Goal: Information Seeking & Learning: Learn about a topic

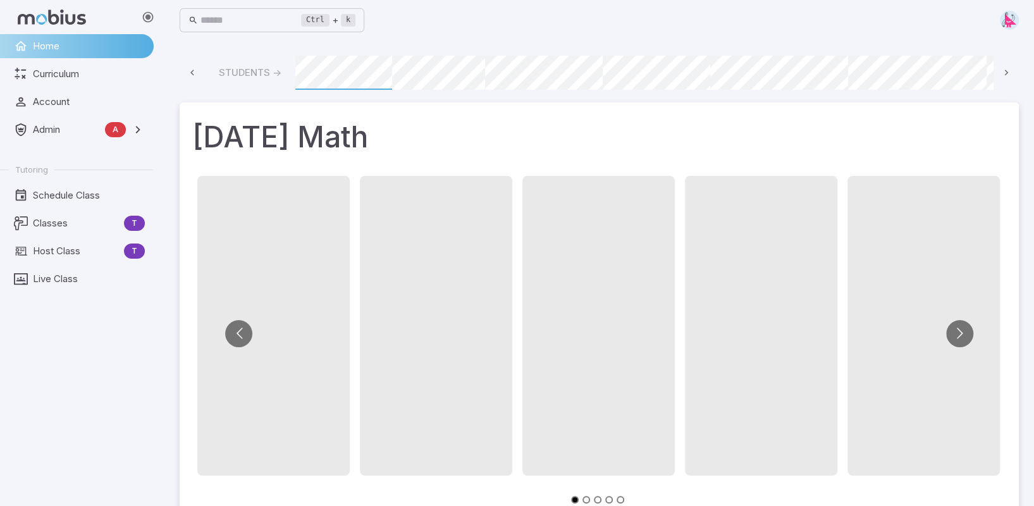
scroll to position [0, 721]
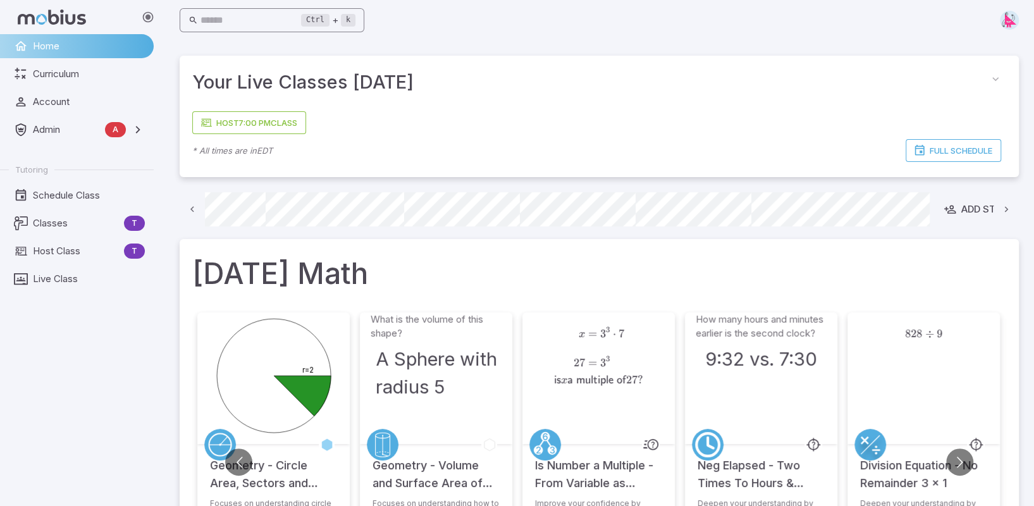
click at [235, 21] on input "text" at bounding box center [250, 20] width 101 height 25
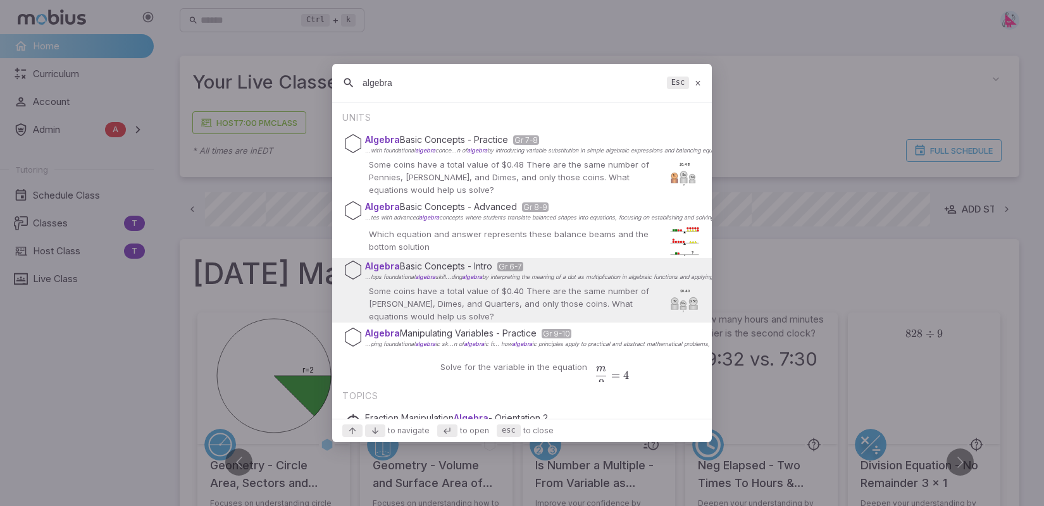
type input "algebra"
click at [433, 285] on p "Some coins have a total value of $0.40 There are the same number of [PERSON_NAM…" at bounding box center [515, 304] width 292 height 38
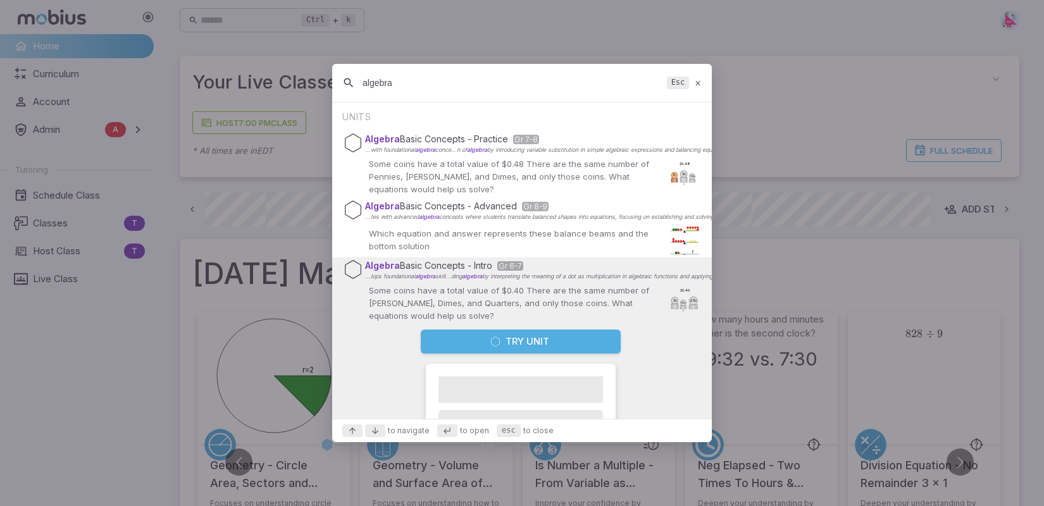
click at [522, 339] on button "Try Unit" at bounding box center [521, 342] width 200 height 24
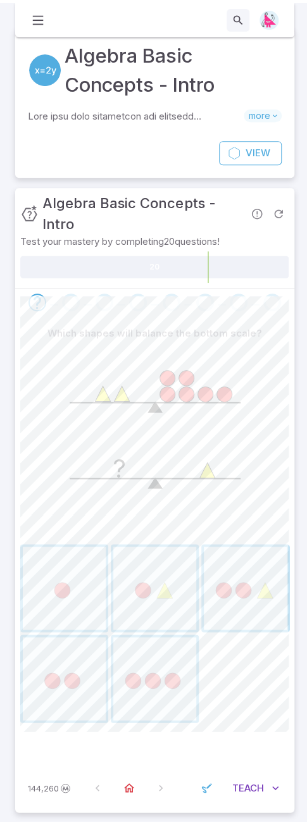
scroll to position [15, 0]
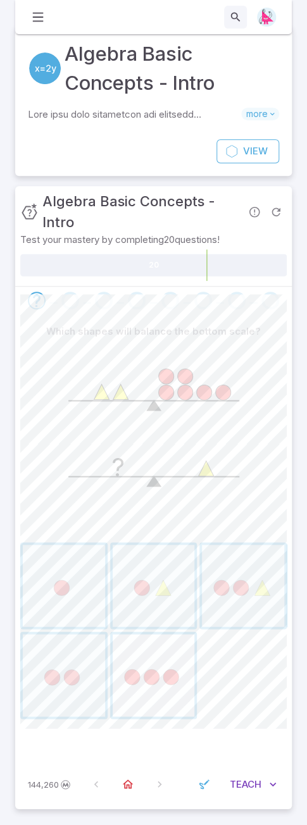
click at [165, 505] on span "button" at bounding box center [154, 675] width 82 height 82
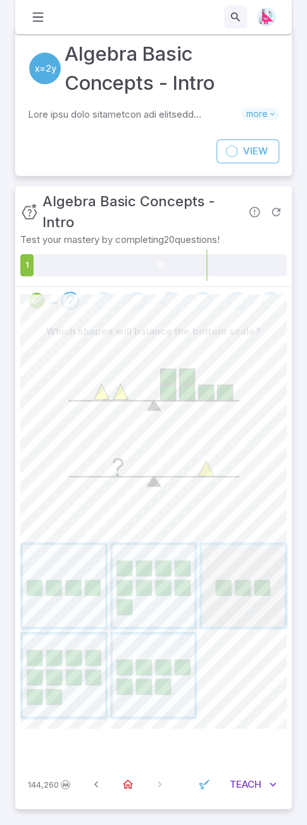
click at [231, 505] on span "button" at bounding box center [243, 586] width 82 height 82
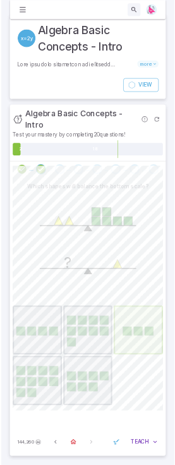
scroll to position [0, 0]
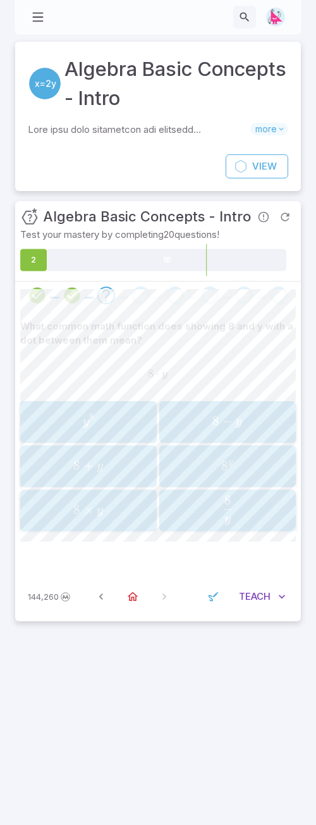
click at [85, 502] on span "×" at bounding box center [88, 510] width 10 height 16
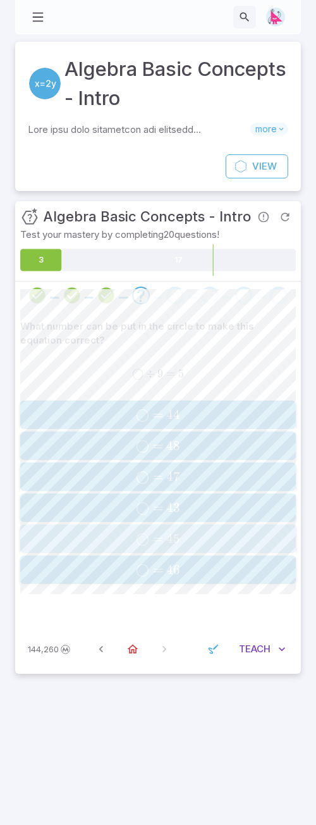
click at [157, 505] on span "=" at bounding box center [158, 539] width 10 height 16
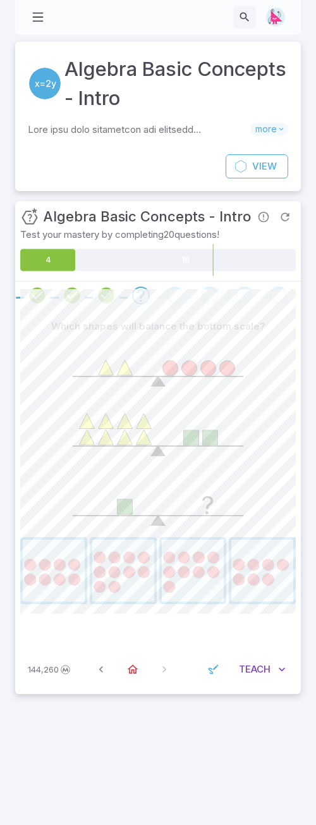
click at [16, 505] on div "Which shapes will balance the bottom scale? ?" at bounding box center [158, 476] width 286 height 335
click at [43, 505] on span "button" at bounding box center [54, 570] width 62 height 62
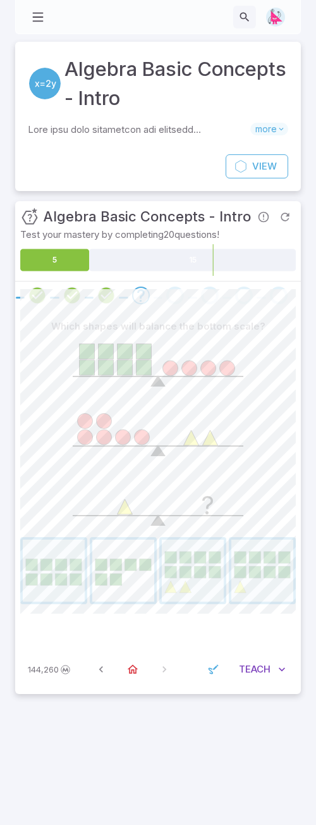
click at [105, 505] on span "button" at bounding box center [123, 570] width 62 height 62
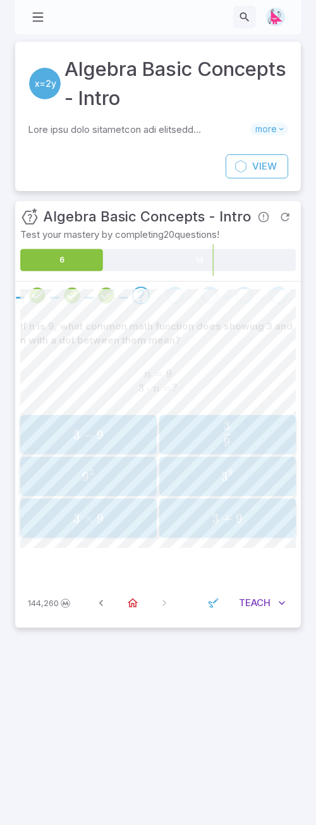
click at [100, 505] on span "9" at bounding box center [100, 518] width 7 height 16
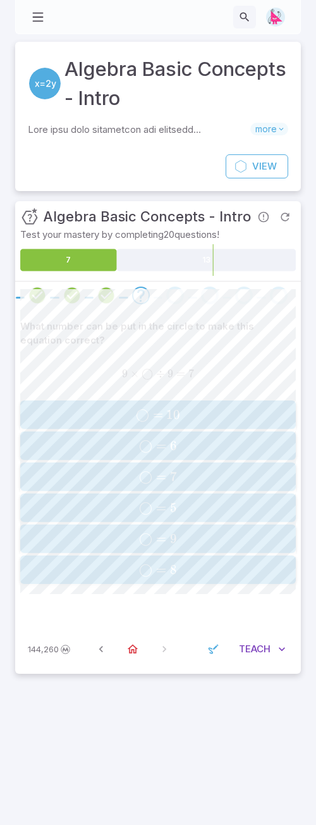
click at [211, 474] on span "◯ = 7" at bounding box center [158, 477] width 268 height 16
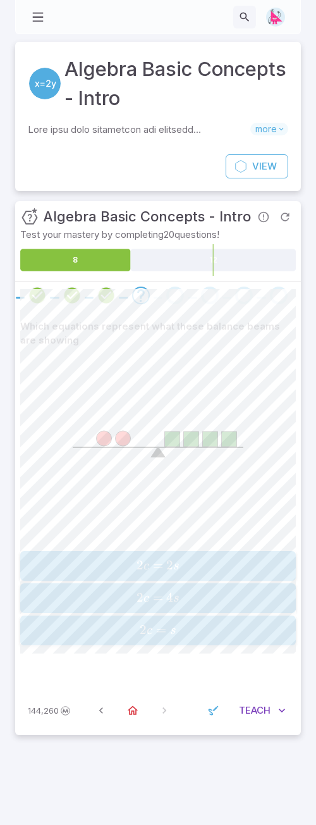
click at [186, 505] on span "2 c = 4 s" at bounding box center [158, 597] width 268 height 17
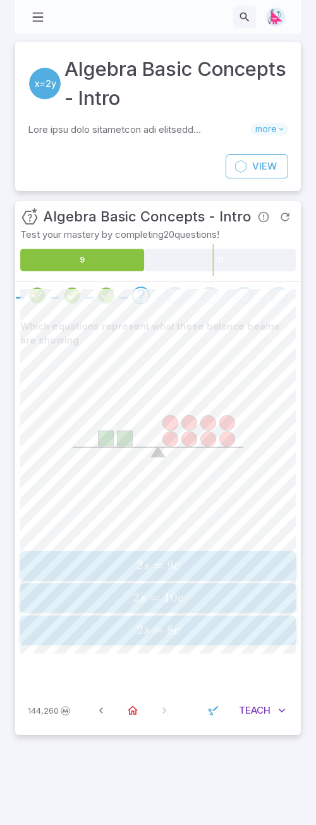
click at [173, 505] on span "8" at bounding box center [170, 630] width 7 height 16
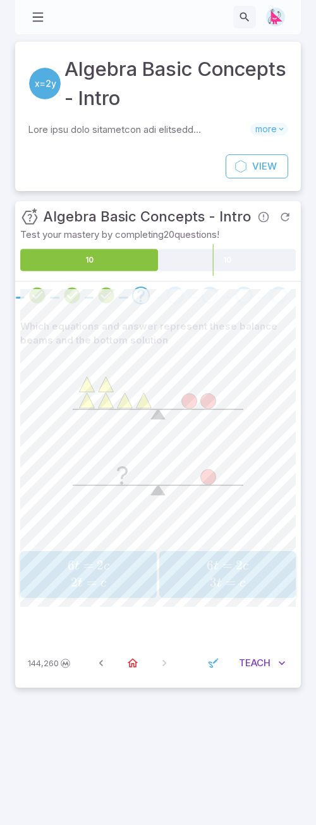
click at [229, 505] on span "=" at bounding box center [231, 582] width 10 height 16
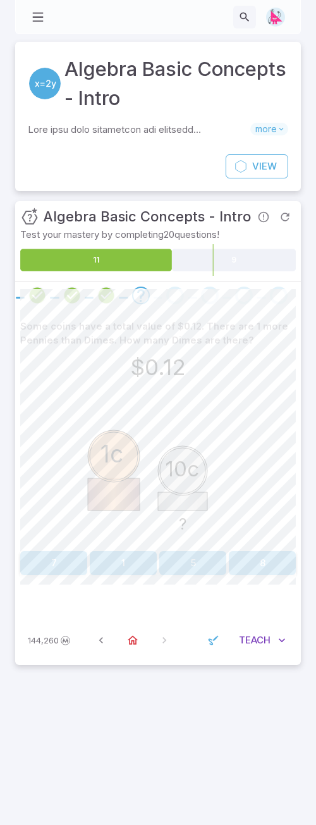
click at [118, 505] on button "1" at bounding box center [123, 563] width 67 height 24
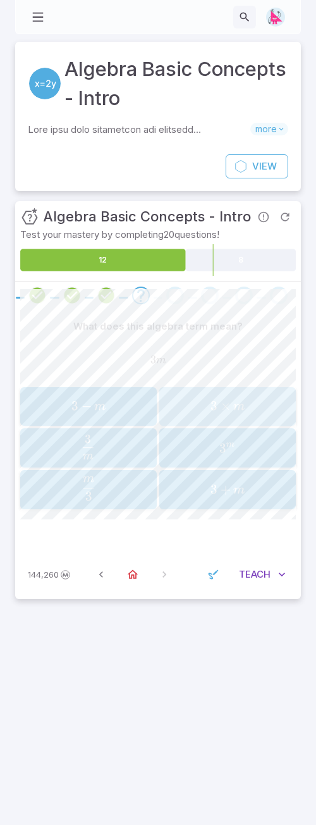
click at [244, 410] on span "m" at bounding box center [238, 406] width 11 height 13
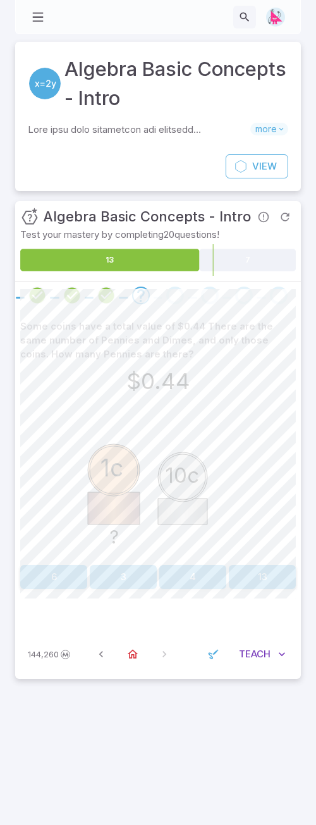
click at [200, 505] on button "4" at bounding box center [192, 577] width 67 height 24
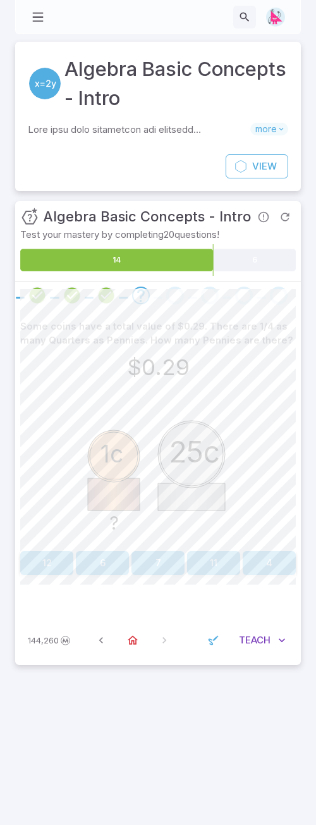
click at [278, 505] on button "4" at bounding box center [269, 563] width 53 height 24
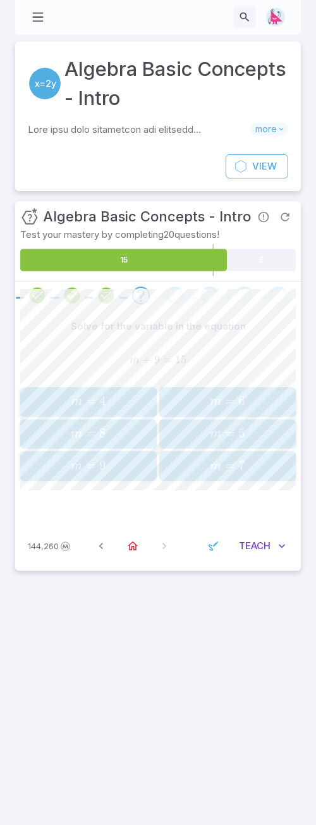
click at [233, 404] on span "=" at bounding box center [230, 401] width 10 height 16
click at [130, 434] on span "p = 8" at bounding box center [88, 433] width 128 height 17
click at [93, 459] on span "=" at bounding box center [88, 465] width 10 height 16
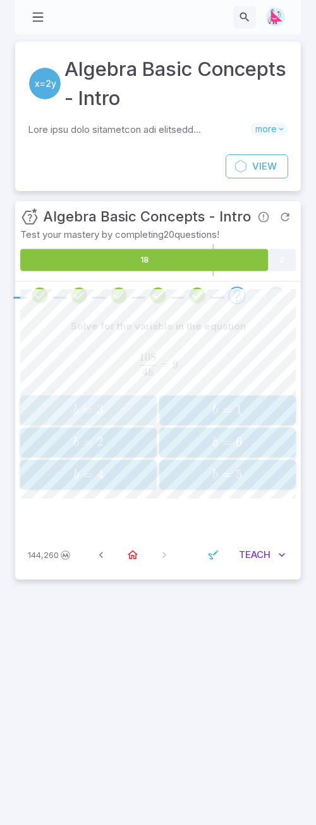
click at [87, 404] on span "=" at bounding box center [88, 410] width 10 height 16
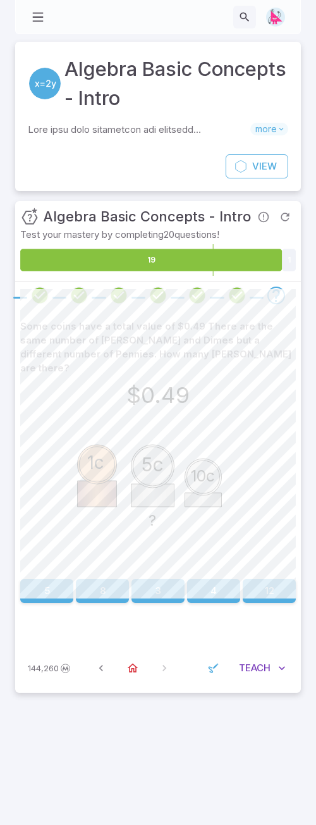
click at [163, 505] on button "3" at bounding box center [158, 591] width 53 height 24
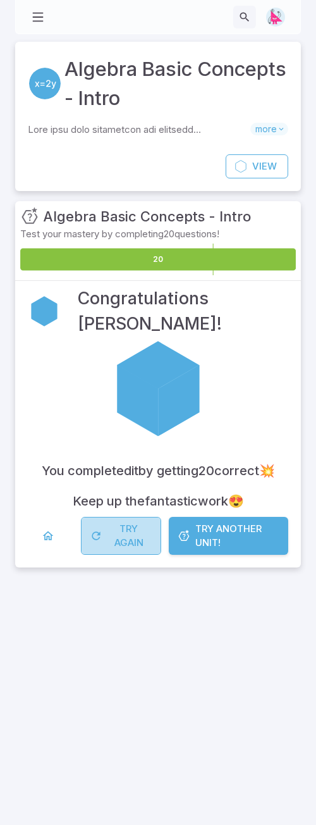
click at [121, 505] on button "Try Again" at bounding box center [121, 536] width 80 height 38
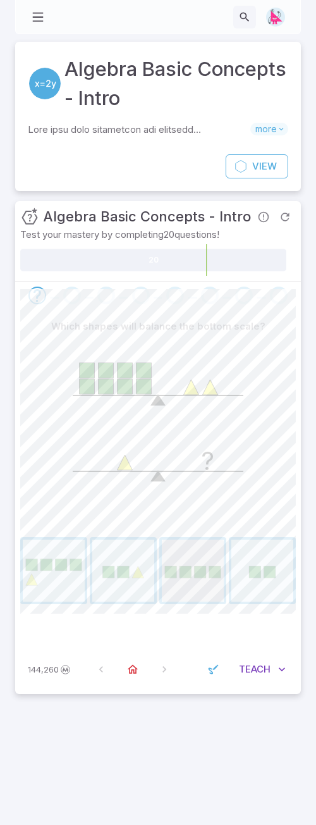
click at [184, 505] on span "button" at bounding box center [193, 570] width 62 height 62
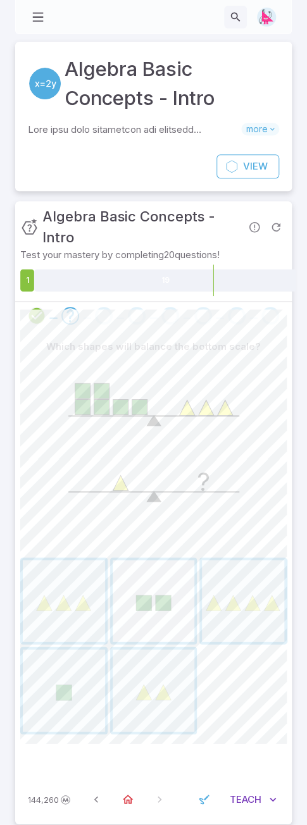
click at [149, 505] on span "button" at bounding box center [154, 601] width 82 height 82
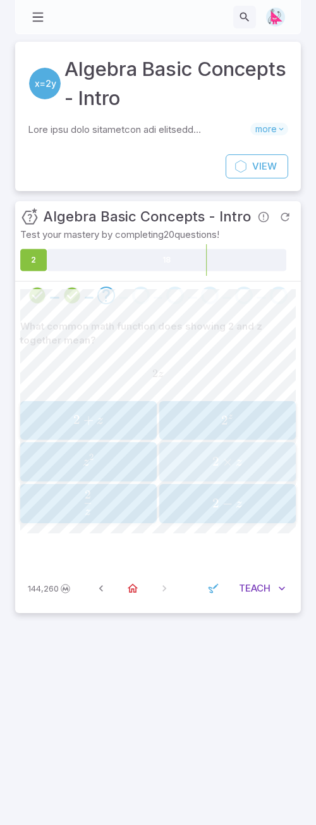
click at [247, 464] on span "2 × z" at bounding box center [227, 461] width 128 height 17
click at [88, 462] on span "×" at bounding box center [89, 461] width 10 height 16
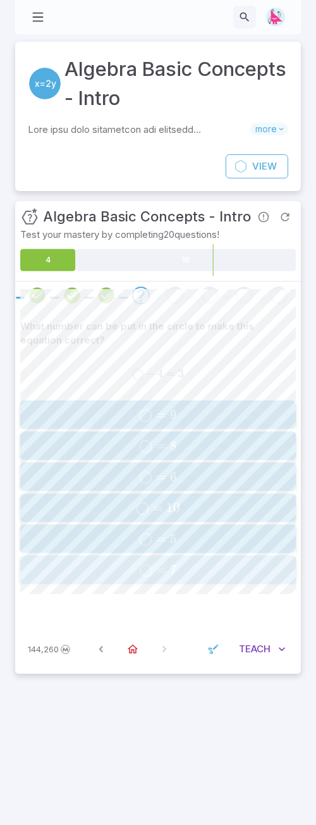
click at [201, 505] on span "◯ = 7" at bounding box center [158, 570] width 268 height 16
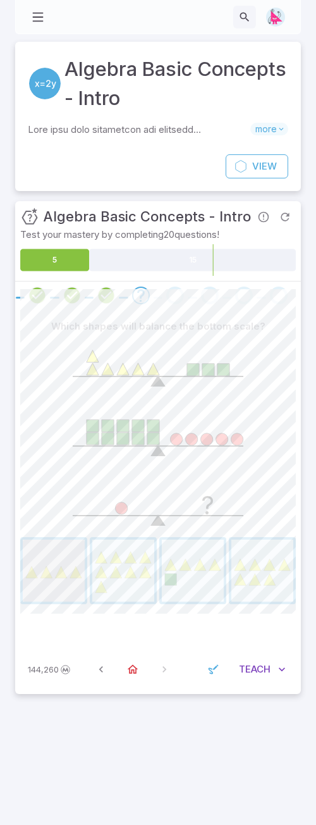
click at [29, 505] on span "button" at bounding box center [54, 570] width 62 height 62
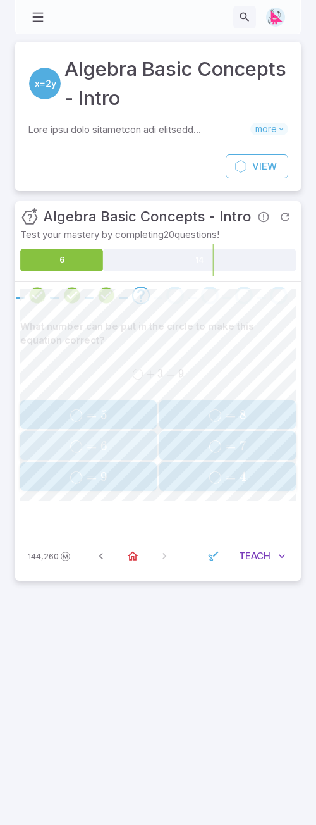
click at [99, 446] on span "◯ =" at bounding box center [85, 446] width 31 height 16
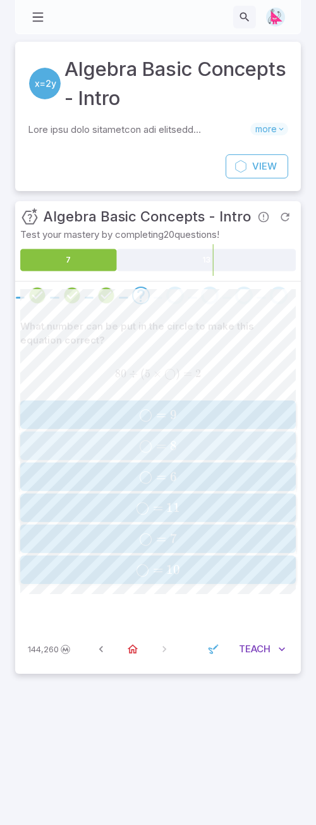
click at [177, 443] on span "◯ = 8" at bounding box center [158, 446] width 268 height 16
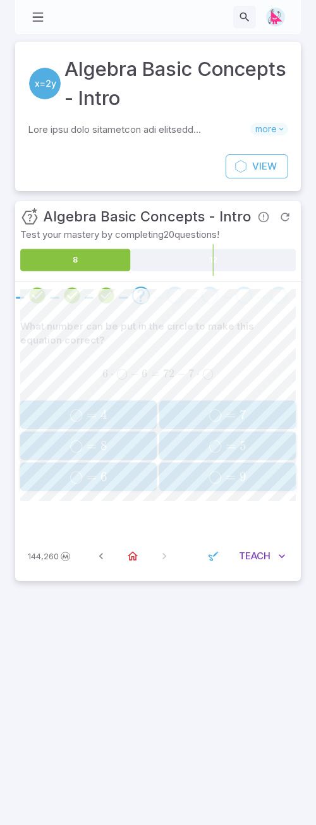
click at [61, 473] on span "◯ = 6" at bounding box center [88, 477] width 128 height 16
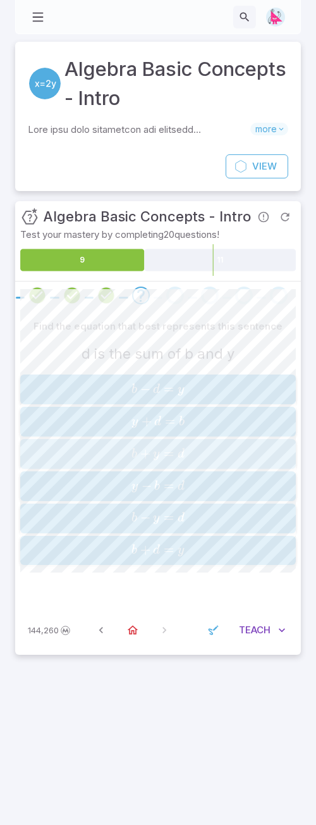
click at [192, 456] on span "b + y = d" at bounding box center [158, 453] width 268 height 17
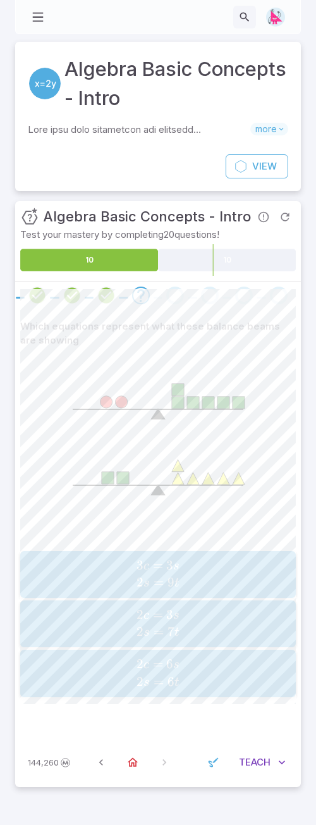
click at [229, 505] on span "2 c = 6 s 2 s = 6 t" at bounding box center [158, 673] width 268 height 34
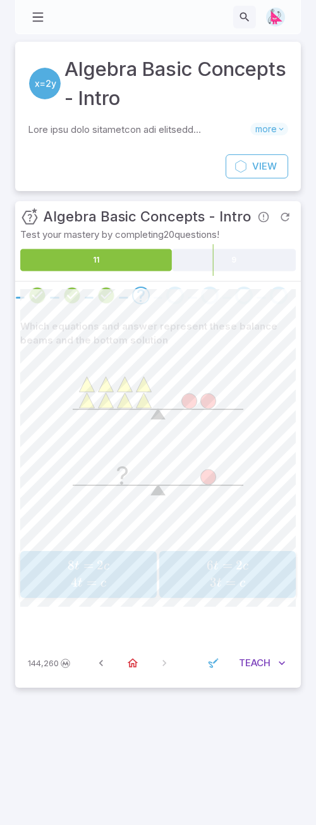
click at [106, 505] on span "8 t = 2 c 4 t = c" at bounding box center [88, 574] width 128 height 34
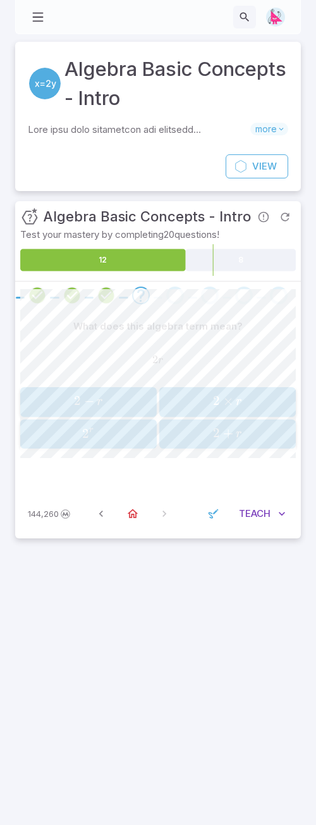
click at [243, 406] on span "2 × r" at bounding box center [227, 401] width 128 height 17
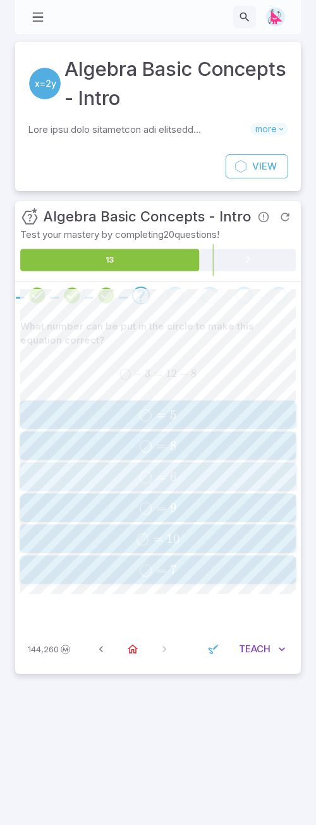
click at [194, 471] on span "◯ = 6" at bounding box center [158, 477] width 268 height 16
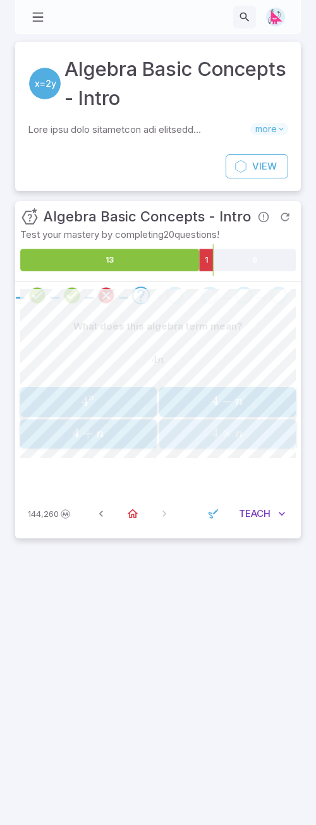
click at [234, 431] on span "4 ×" at bounding box center [223, 433] width 23 height 16
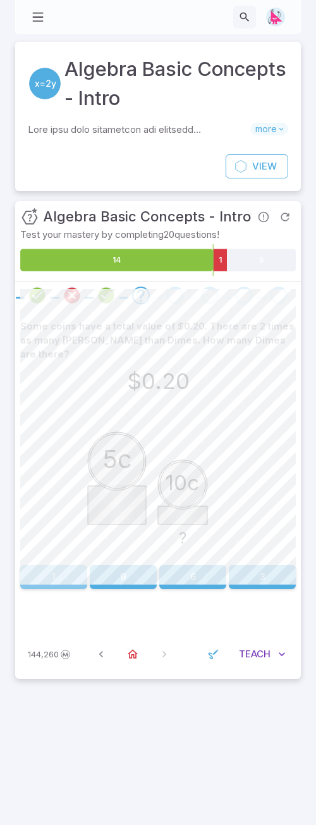
click at [69, 505] on button "1" at bounding box center [53, 577] width 67 height 24
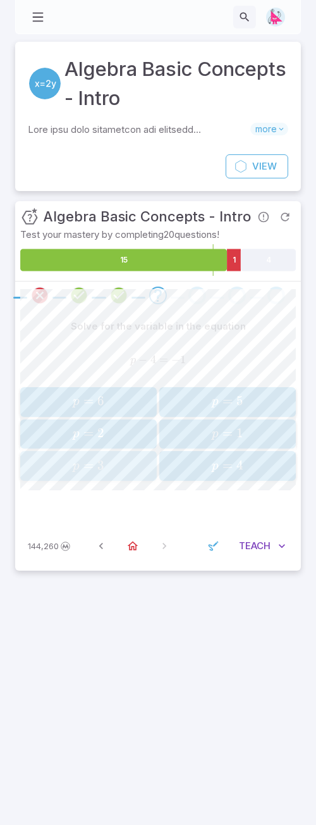
click at [102, 464] on span "3" at bounding box center [100, 465] width 7 height 16
click at [90, 465] on span "=" at bounding box center [88, 465] width 10 height 16
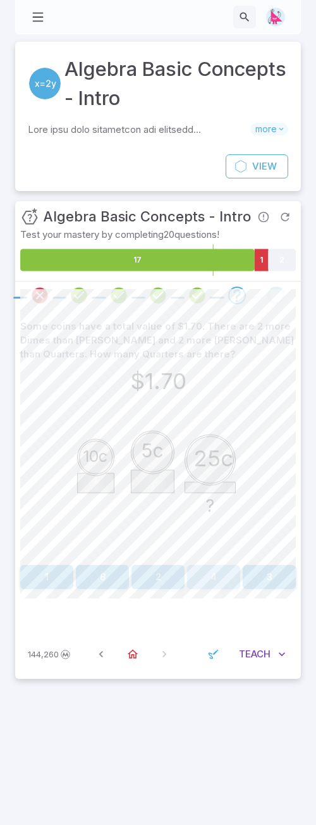
click at [213, 505] on button "4" at bounding box center [213, 577] width 53 height 24
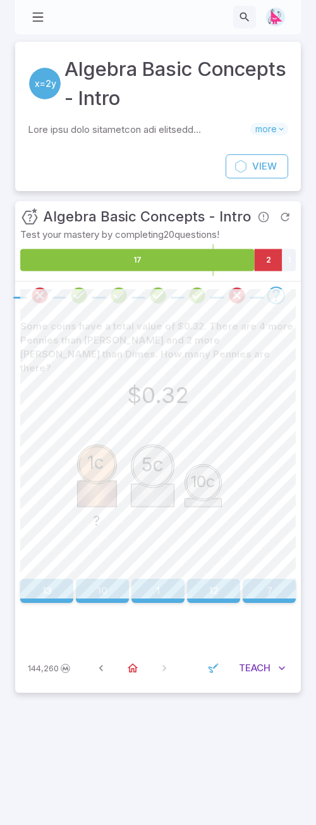
click at [221, 505] on button "12" at bounding box center [213, 591] width 53 height 24
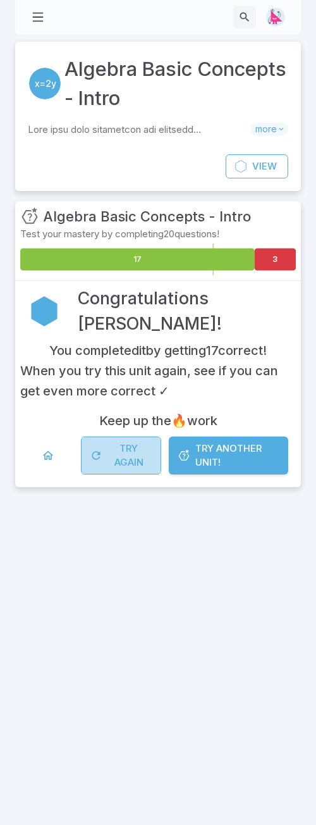
click at [128, 455] on button "Try Again" at bounding box center [121, 455] width 80 height 38
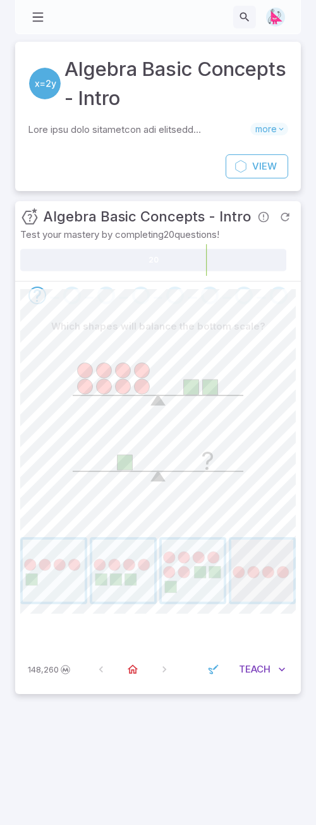
click at [264, 505] on span "button" at bounding box center [262, 570] width 62 height 62
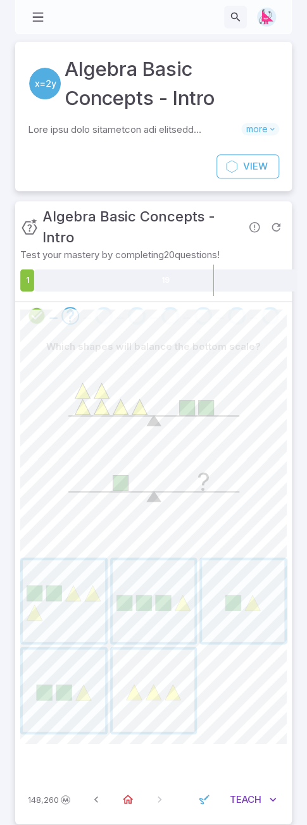
click at [166, 505] on span "button" at bounding box center [154, 690] width 82 height 82
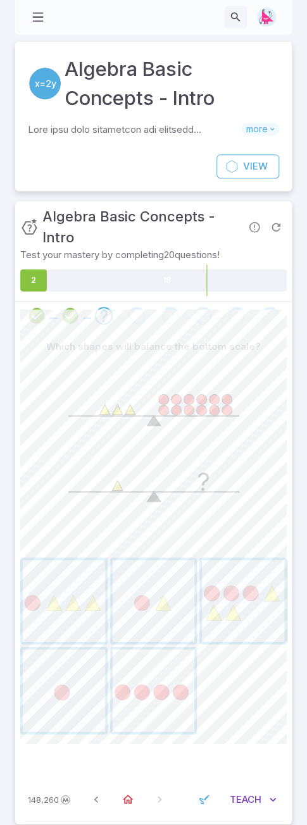
click at [142, 505] on span "button" at bounding box center [154, 690] width 82 height 82
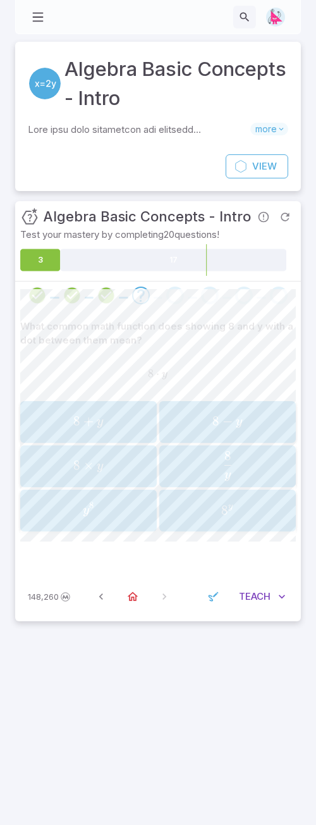
click at [106, 469] on span "8 × y" at bounding box center [88, 465] width 128 height 17
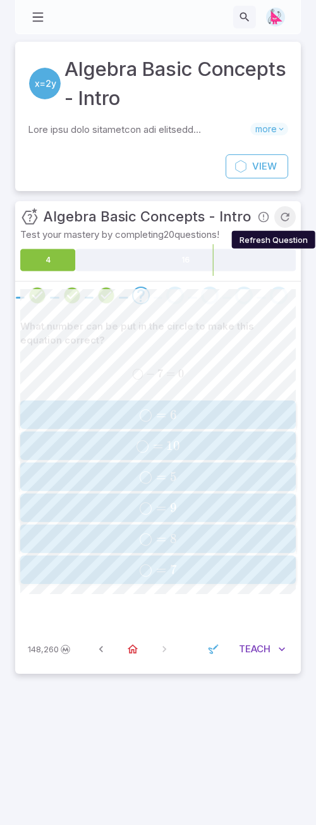
click at [285, 213] on icon "Refresh Question" at bounding box center [285, 217] width 13 height 13
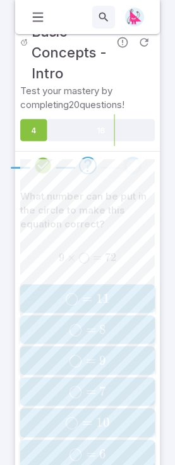
scroll to position [144, 0]
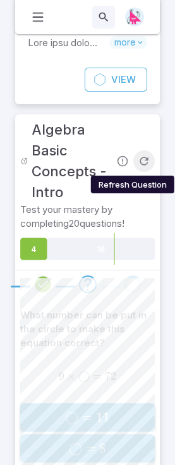
click at [147, 162] on icon "Refresh Question" at bounding box center [144, 161] width 13 height 13
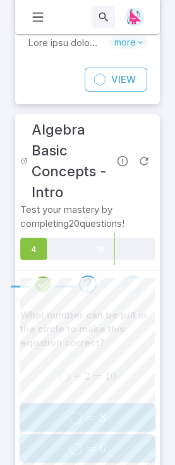
click at [147, 160] on icon "Refresh Question" at bounding box center [144, 161] width 13 height 13
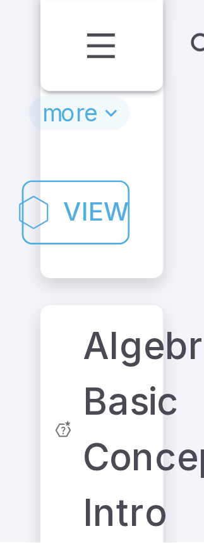
scroll to position [0, 0]
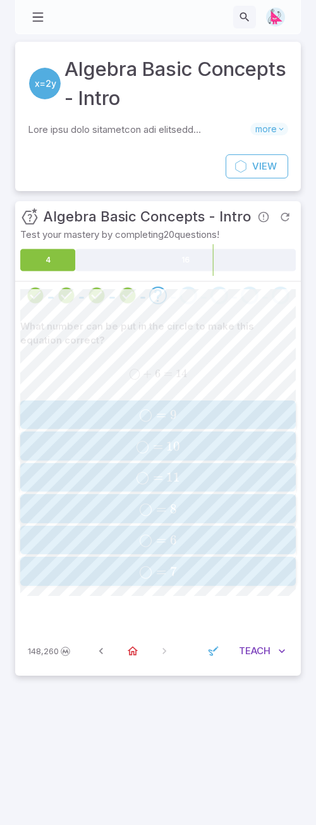
click at [176, 505] on span "8" at bounding box center [173, 509] width 7 height 16
click at [197, 505] on span "◯ = 8" at bounding box center [158, 508] width 268 height 16
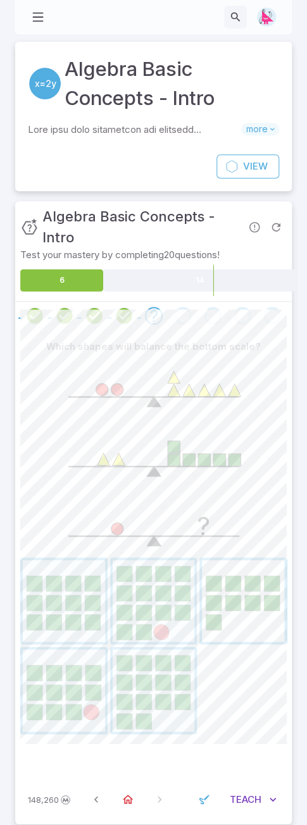
click at [235, 505] on span "button" at bounding box center [243, 601] width 82 height 82
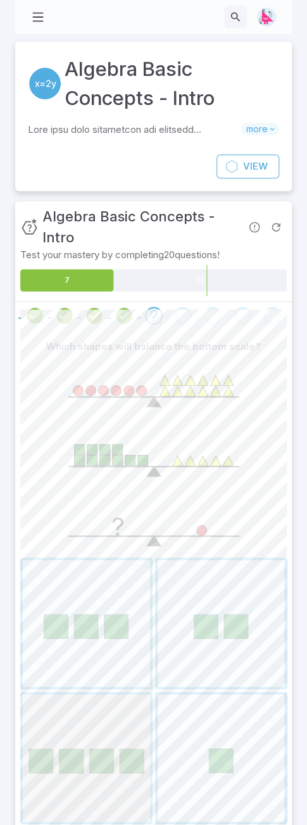
click at [97, 505] on span "button" at bounding box center [86, 757] width 127 height 127
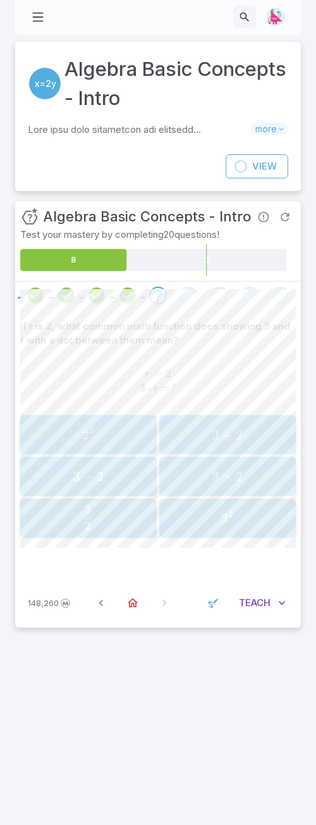
click at [221, 474] on span "3 ×" at bounding box center [223, 477] width 23 height 16
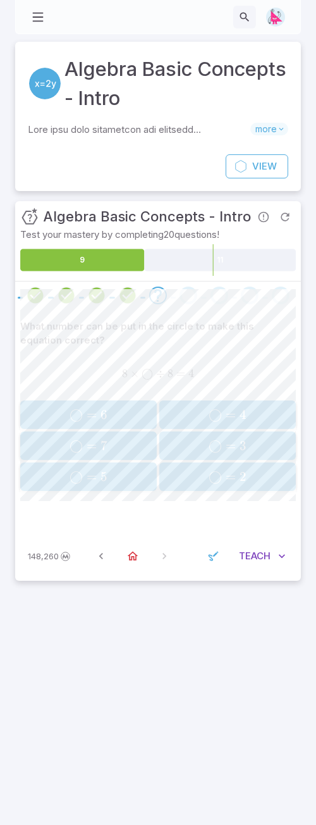
click at [235, 409] on span "=" at bounding box center [231, 415] width 10 height 16
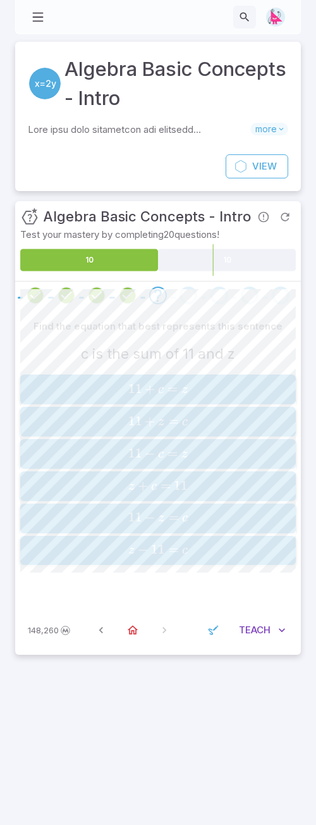
click at [183, 419] on span "c" at bounding box center [185, 422] width 6 height 13
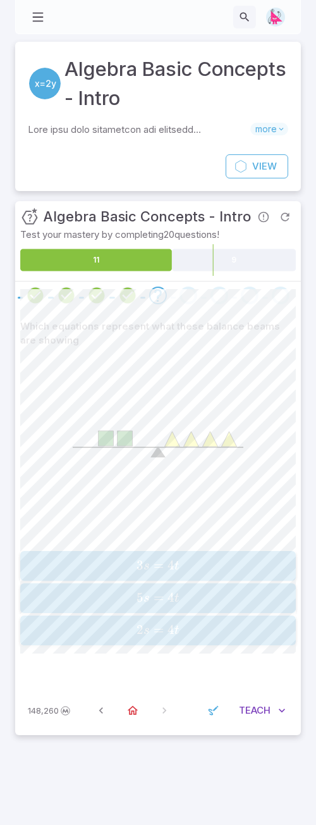
click at [181, 505] on span "2 s = 4 t" at bounding box center [158, 630] width 268 height 17
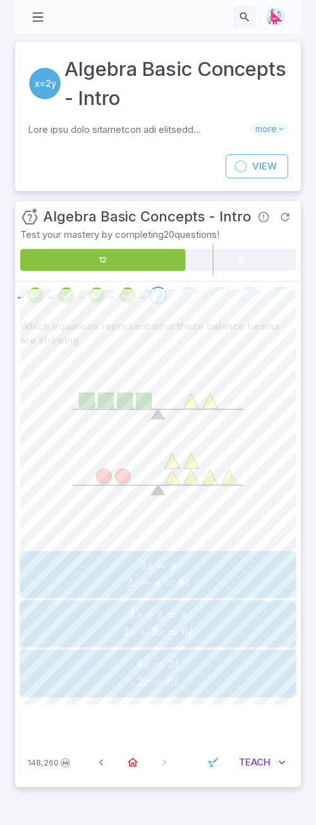
click at [187, 505] on span "4 s = 2 t 2 c = 6 t" at bounding box center [158, 673] width 268 height 34
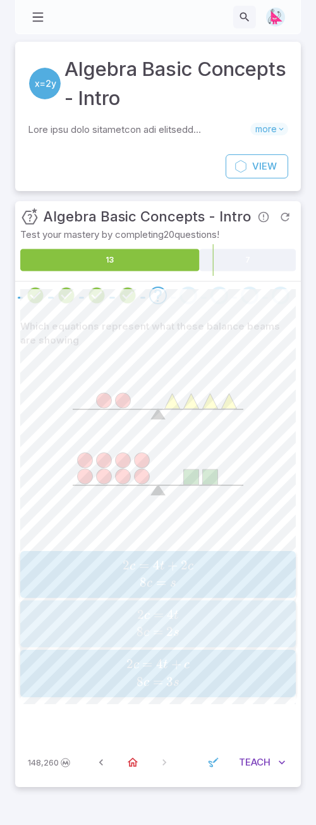
click at [205, 505] on span "2 c = 4 t 8 c = 2 s" at bounding box center [158, 624] width 268 height 34
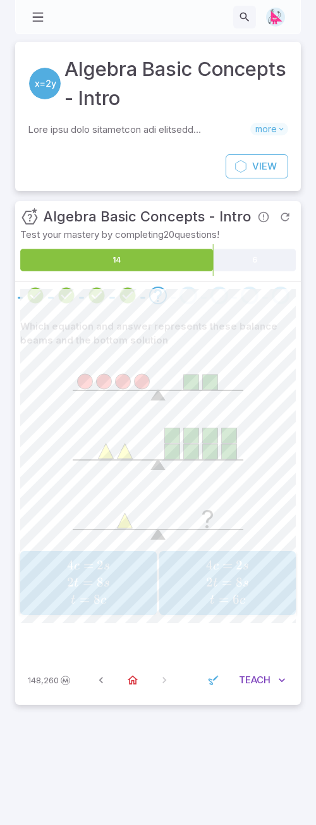
click at [135, 505] on span "4 c = 2 s 2 t = 8 s t = 8 c" at bounding box center [88, 583] width 128 height 52
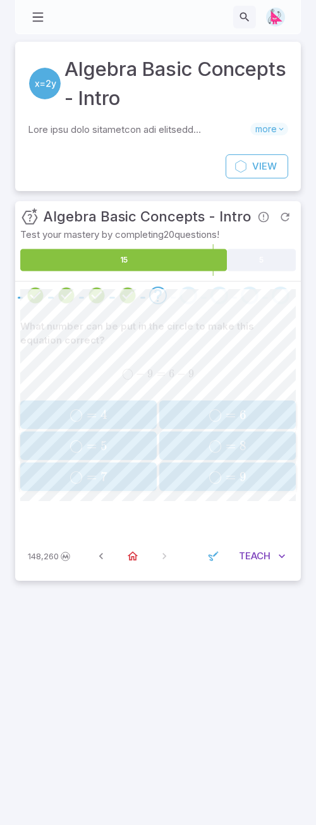
click at [256, 408] on span "◯ = 6" at bounding box center [227, 415] width 128 height 16
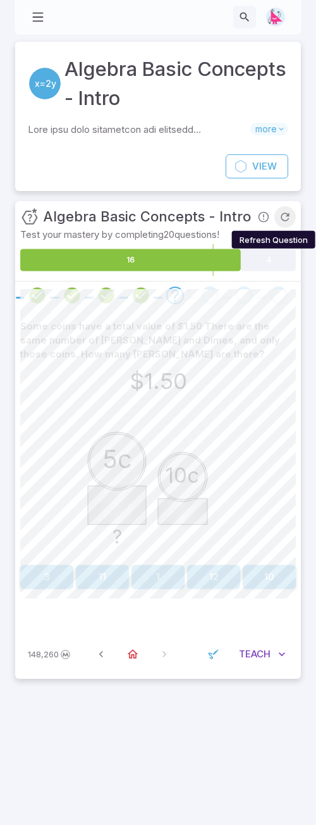
click at [286, 219] on icon "Refresh Question" at bounding box center [285, 217] width 13 height 13
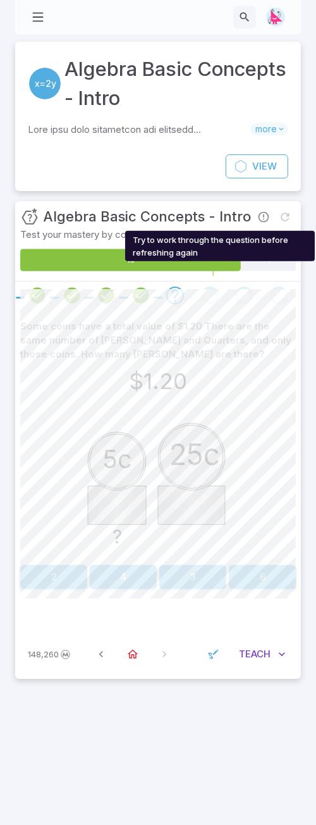
click at [283, 216] on span "Try to work through the question before refreshing again" at bounding box center [285, 217] width 22 height 22
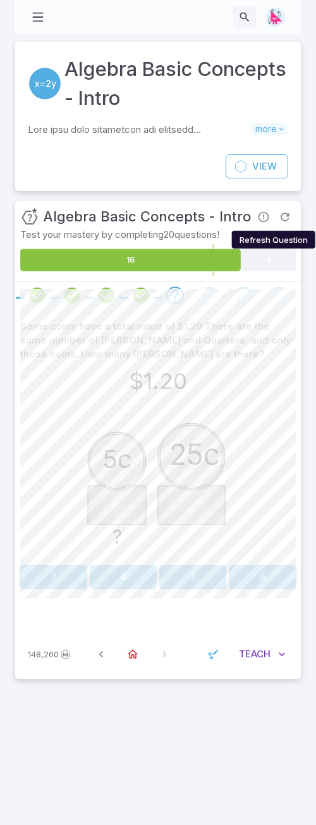
click at [286, 218] on icon "Refresh Question" at bounding box center [285, 217] width 13 height 13
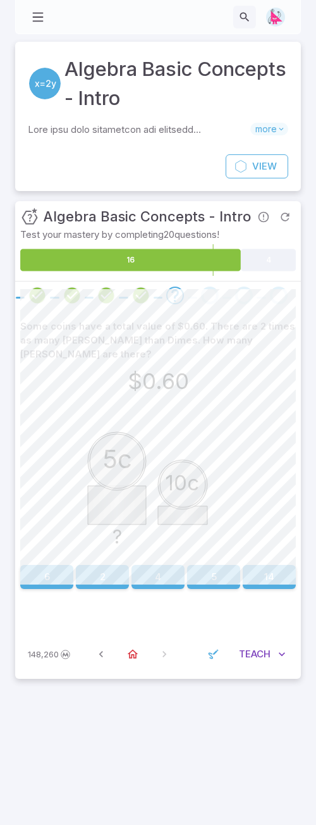
click at [56, 505] on button "6" at bounding box center [46, 577] width 53 height 24
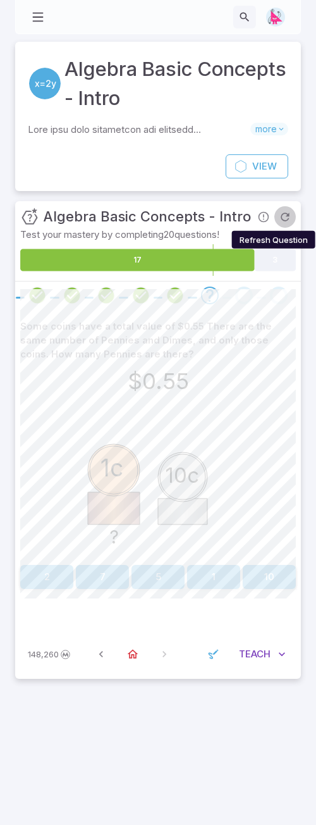
click at [285, 221] on icon "Refresh Question" at bounding box center [285, 217] width 13 height 13
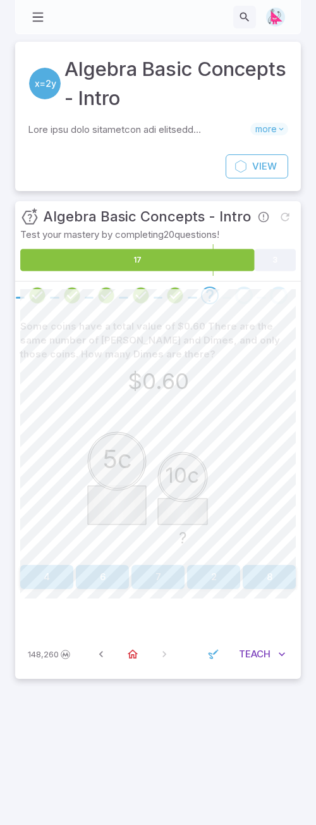
click at [61, 505] on button "4" at bounding box center [46, 577] width 53 height 24
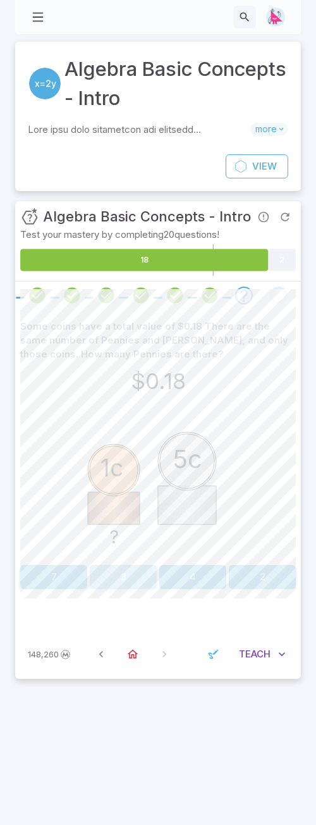
click at [144, 505] on button "3" at bounding box center [123, 577] width 67 height 24
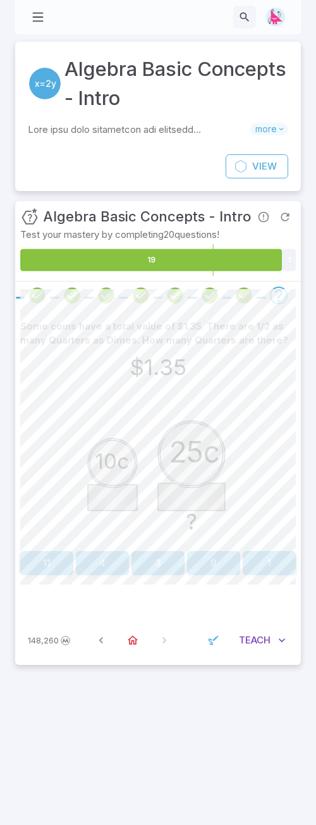
click at [159, 505] on button "3" at bounding box center [158, 563] width 53 height 24
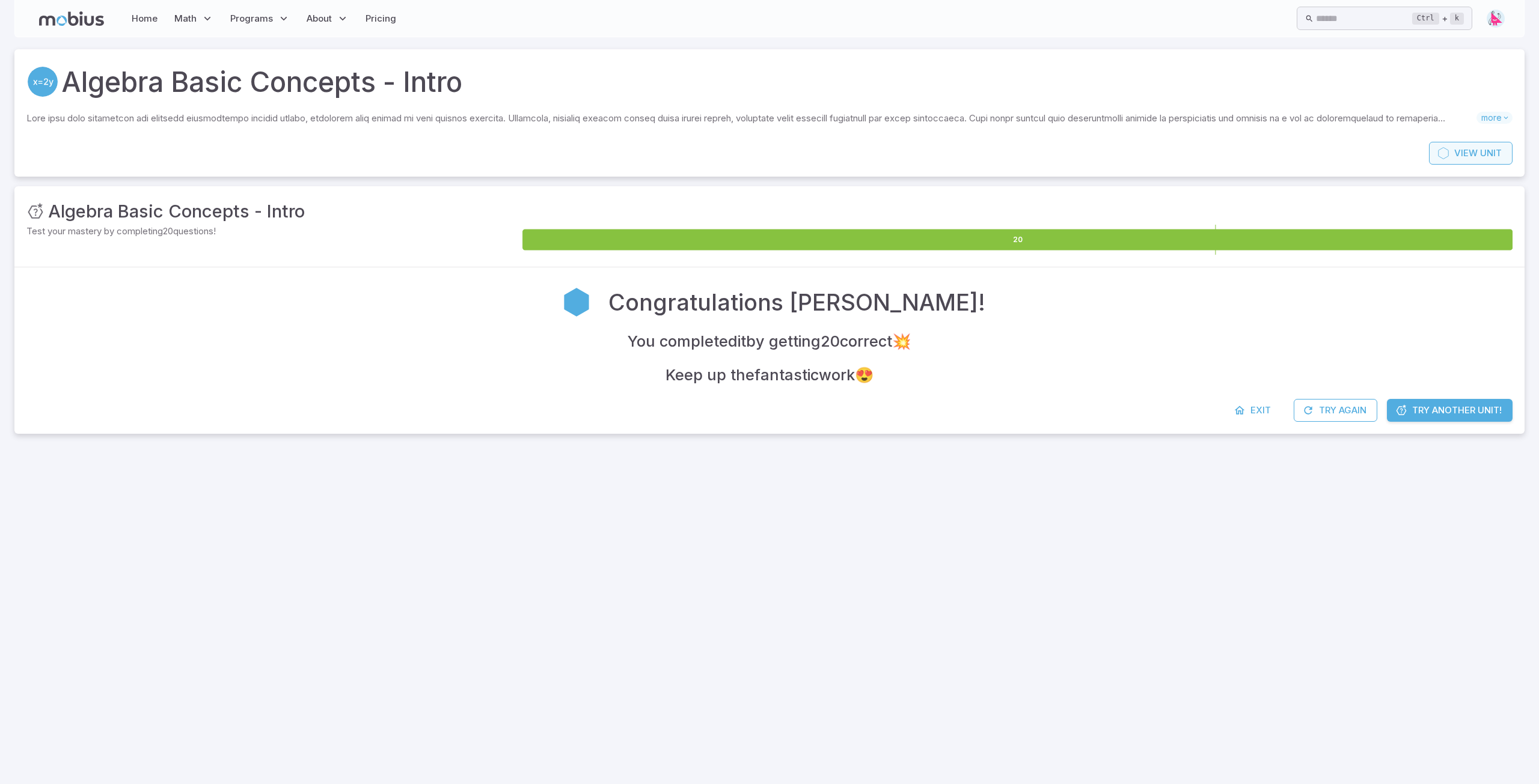
click at [991, 147] on span "Unit" at bounding box center [1491, 153] width 22 height 13
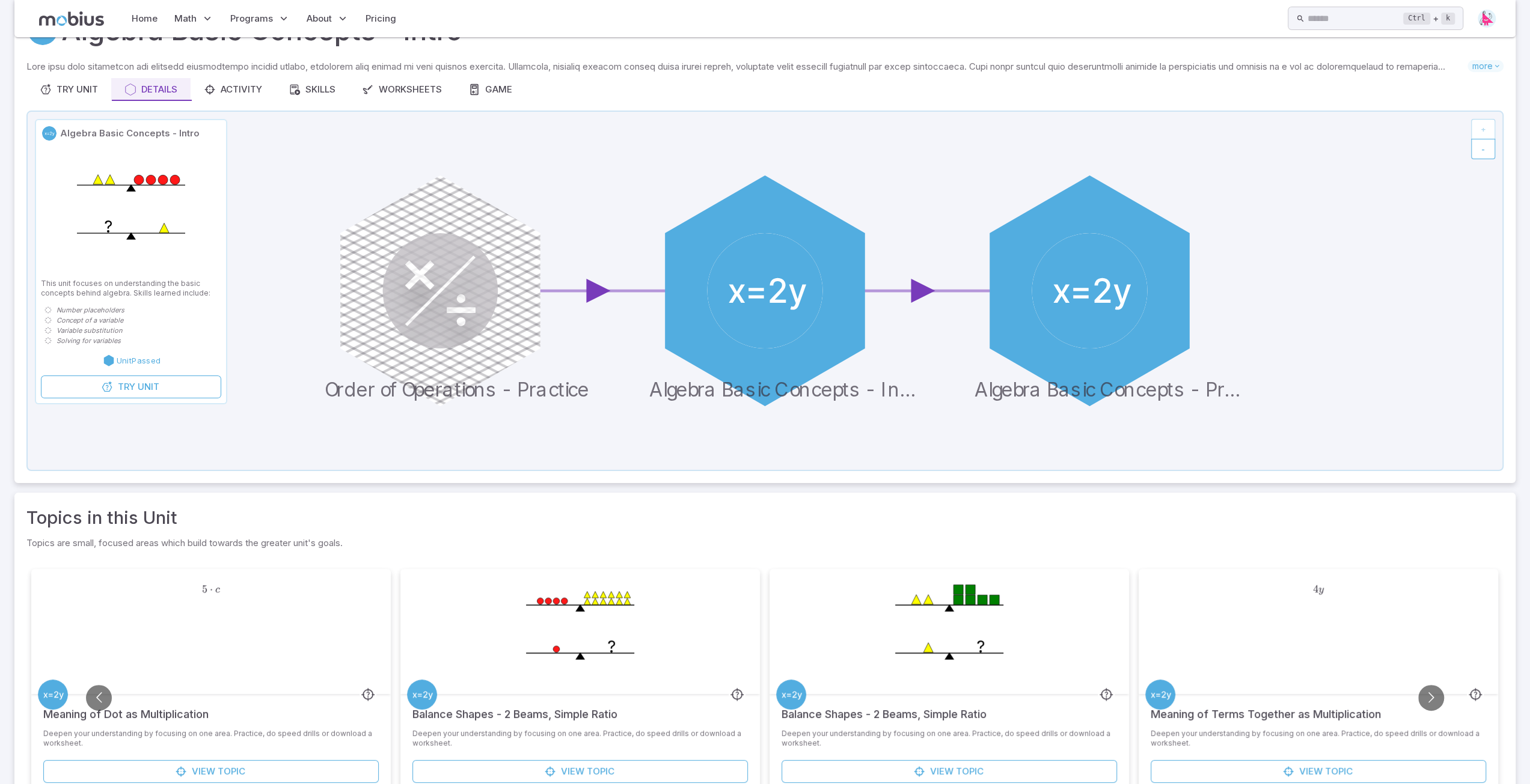
scroll to position [131, 0]
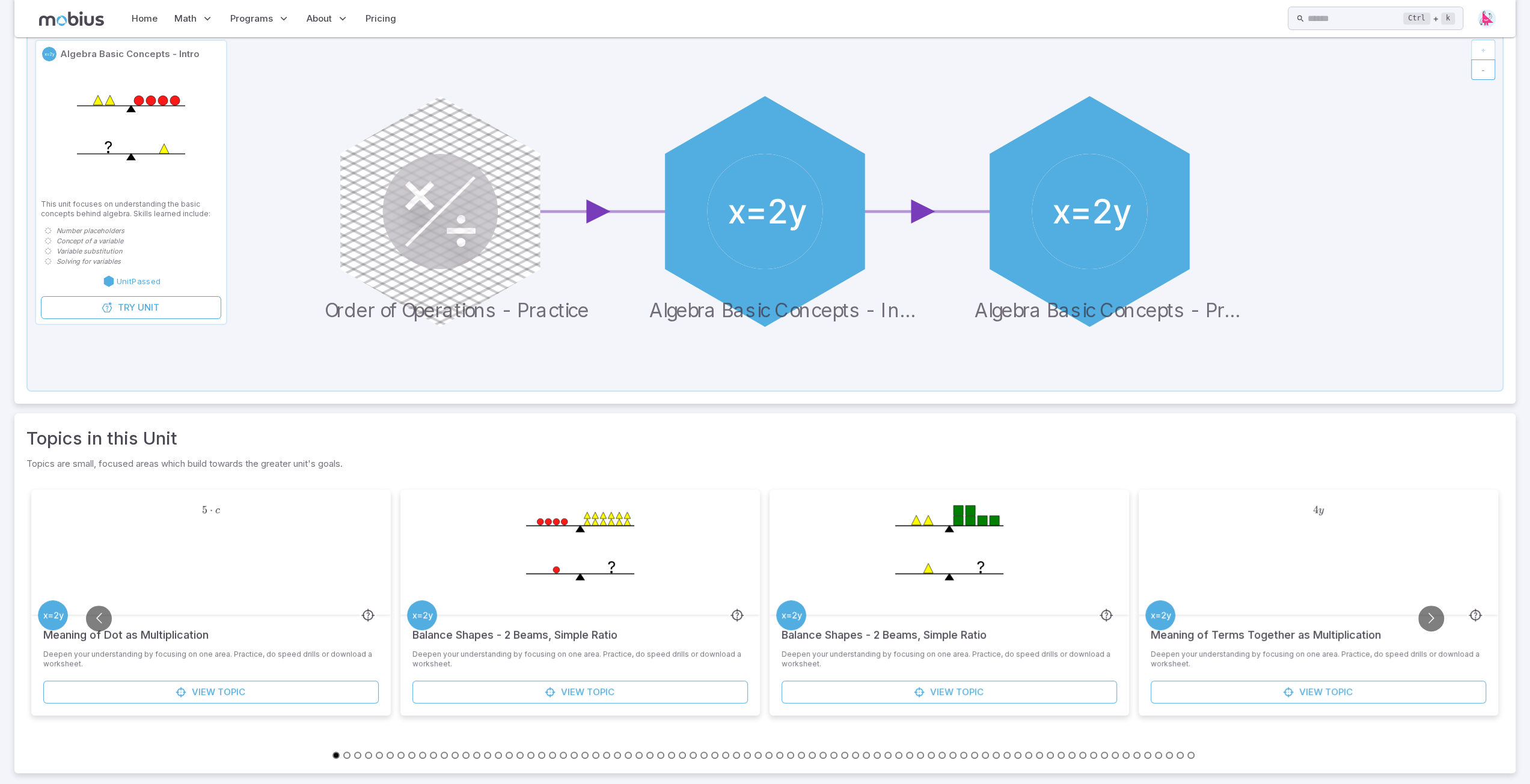
click at [530, 480] on button "Go to slide 19" at bounding box center [531, 755] width 8 height 8
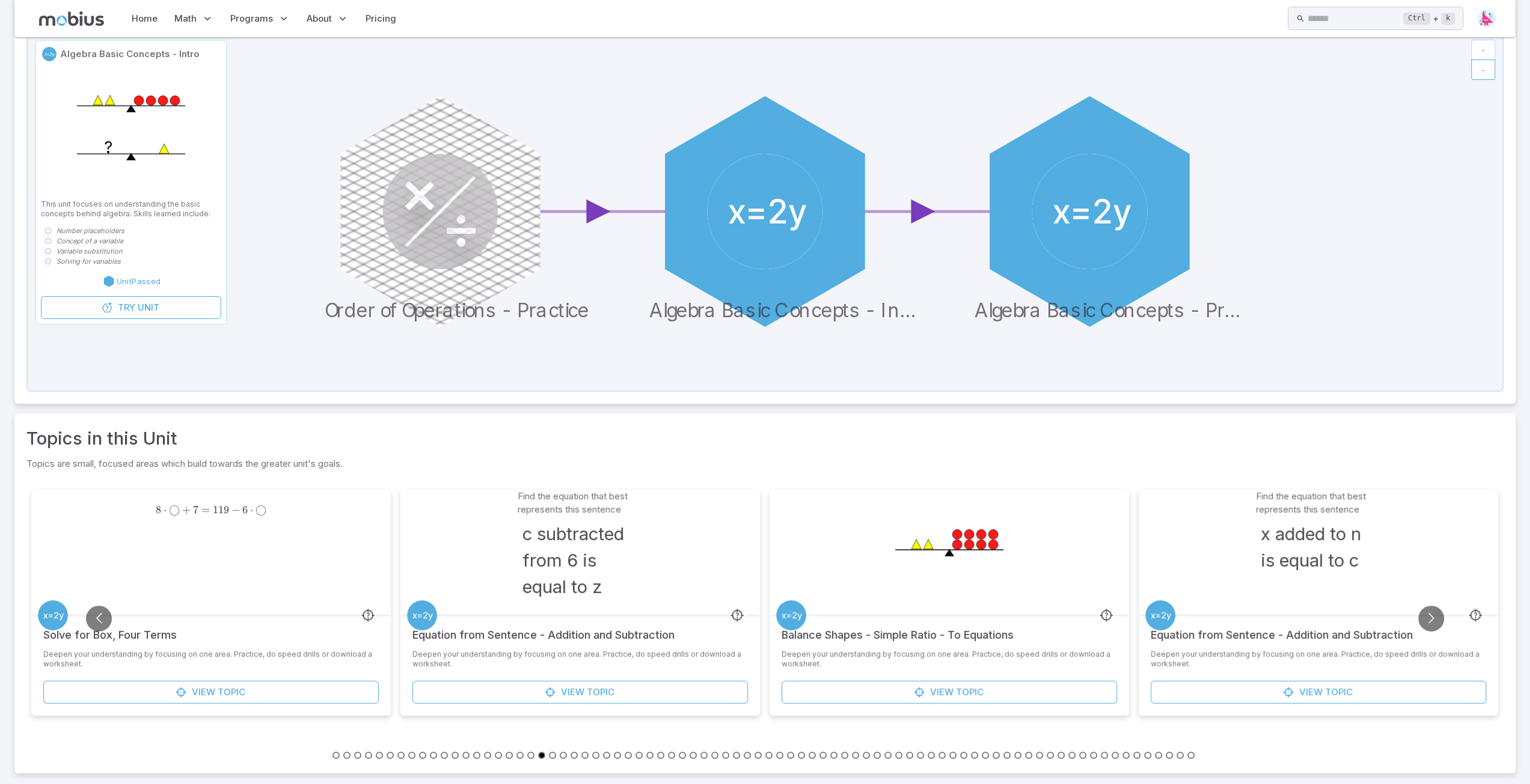
click at [507, 480] on button "Go to slide 17" at bounding box center [509, 755] width 8 height 8
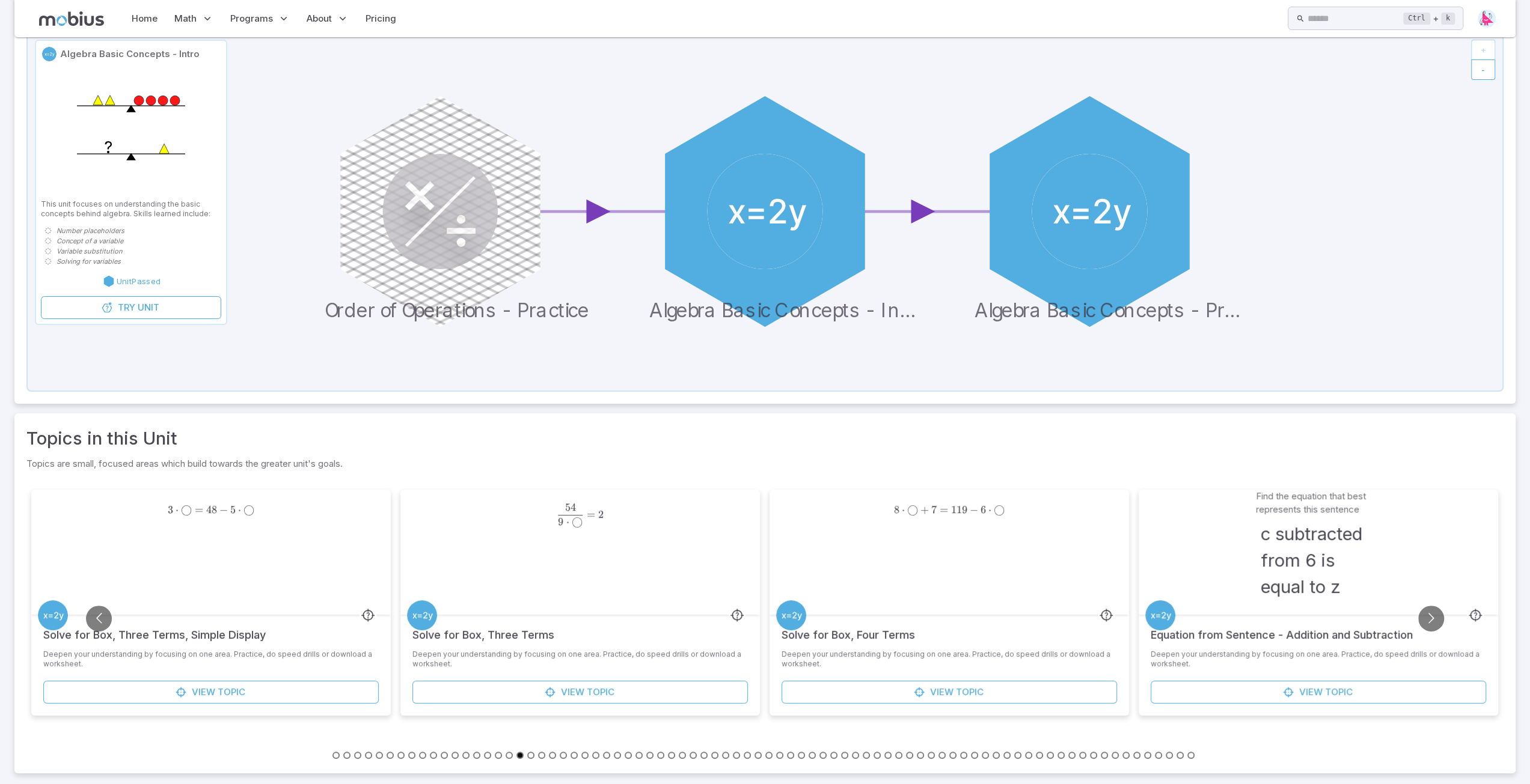
click at [507, 480] on button "Go to slide 17" at bounding box center [509, 755] width 8 height 8
